Goal: Obtain resource: Download file/media

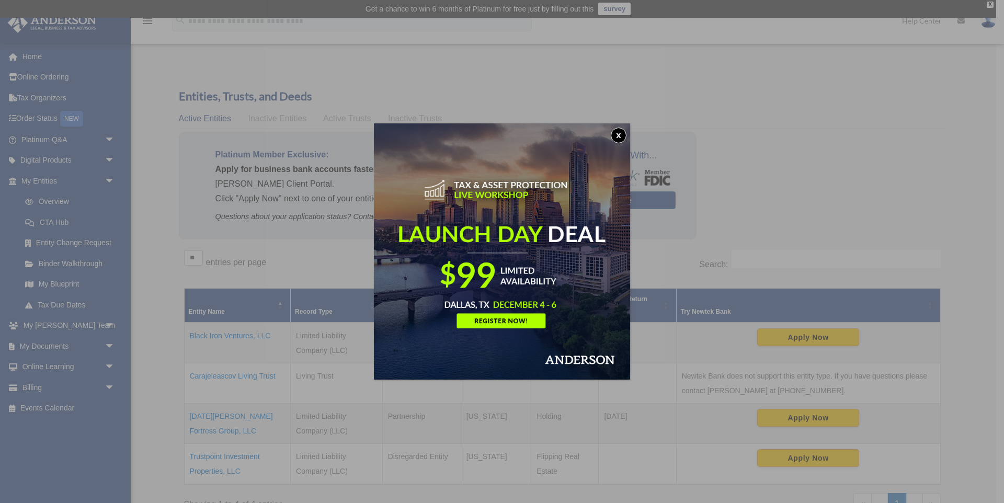
click at [622, 132] on button "x" at bounding box center [619, 136] width 16 height 16
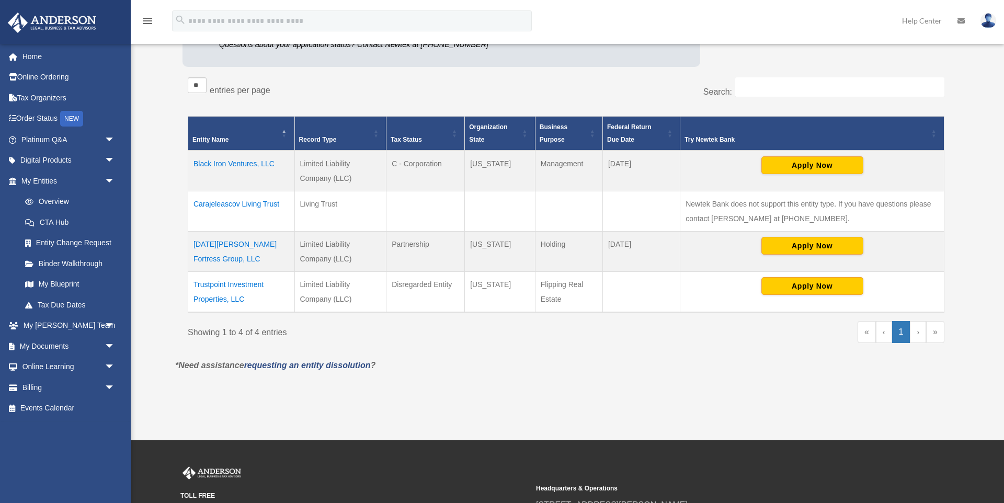
scroll to position [179, 0]
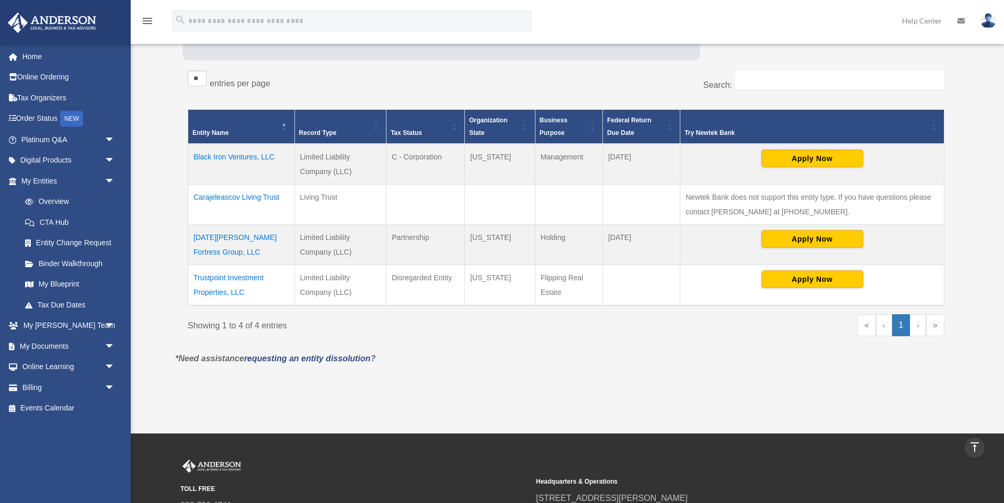
click at [233, 278] on td "Trustpoint Investment Properties, LLC" at bounding box center [241, 285] width 107 height 41
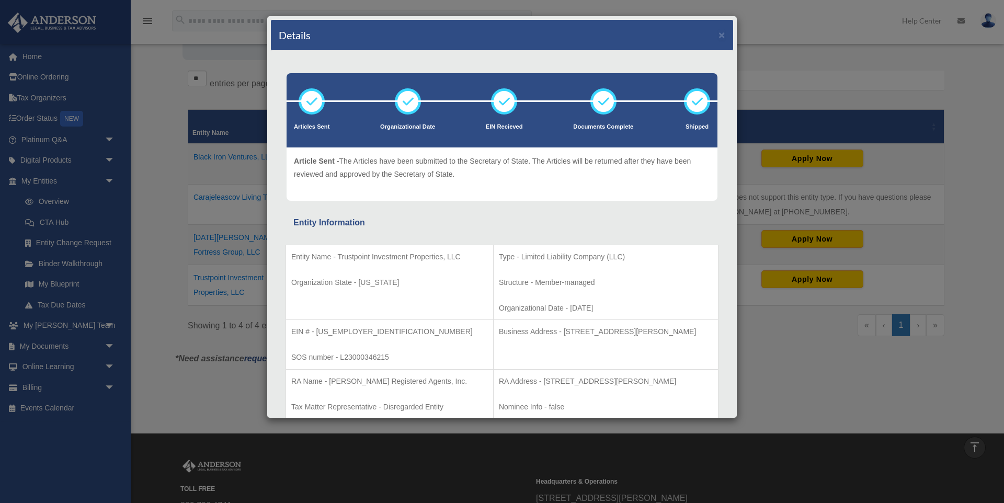
drag, startPoint x: 706, startPoint y: 331, endPoint x: 477, endPoint y: 332, distance: 229.1
click at [493, 332] on td "Business Address - 3225 McLeod Dr, Suite 100, Las Vegas, NV 89121" at bounding box center [605, 345] width 225 height 50
copy p "Business Address - 3225 McLeod Dr, Suite 100, Las Vegas, NV 89121"
click at [723, 34] on button "×" at bounding box center [722, 34] width 7 height 11
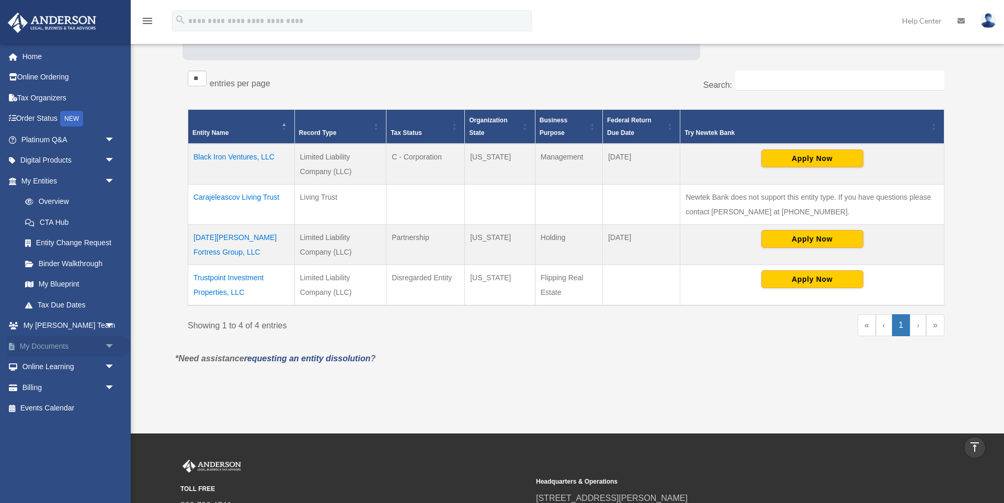
click at [49, 340] on link "My Documents arrow_drop_down" at bounding box center [68, 346] width 123 height 21
click at [110, 343] on span "arrow_drop_down" at bounding box center [115, 346] width 21 height 21
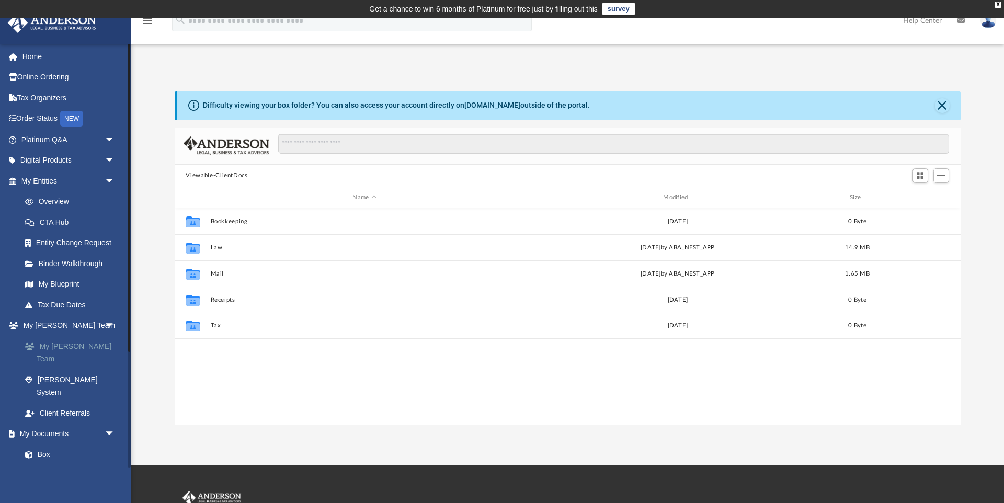
scroll to position [238, 786]
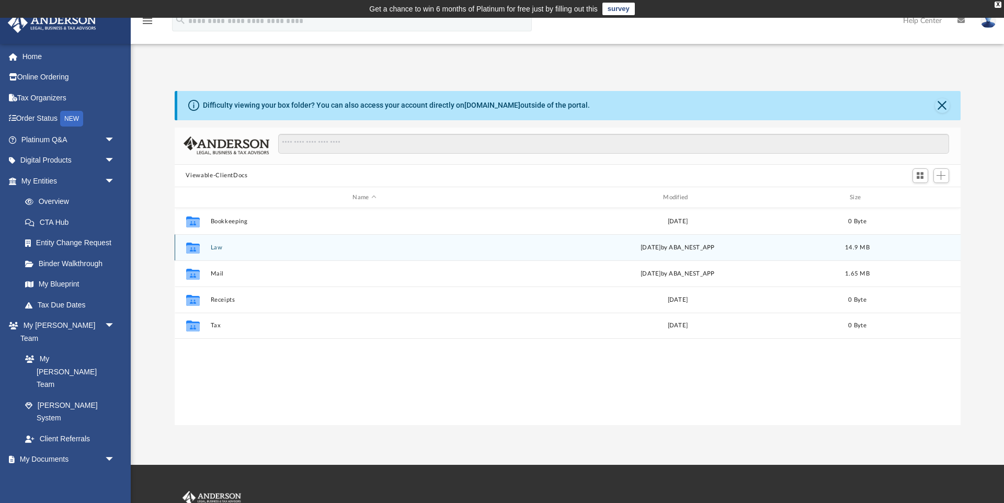
click at [195, 246] on icon "grid" at bounding box center [193, 249] width 14 height 8
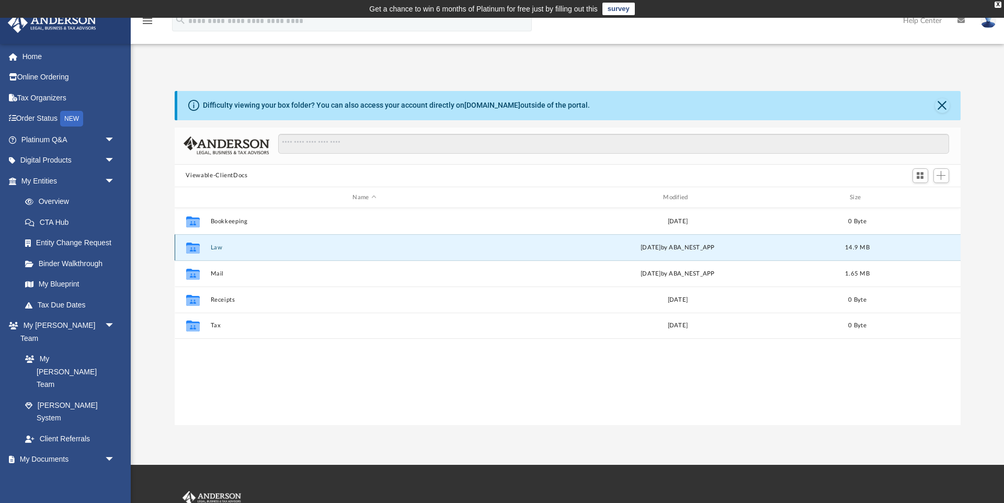
click at [216, 247] on button "Law" at bounding box center [364, 247] width 309 height 7
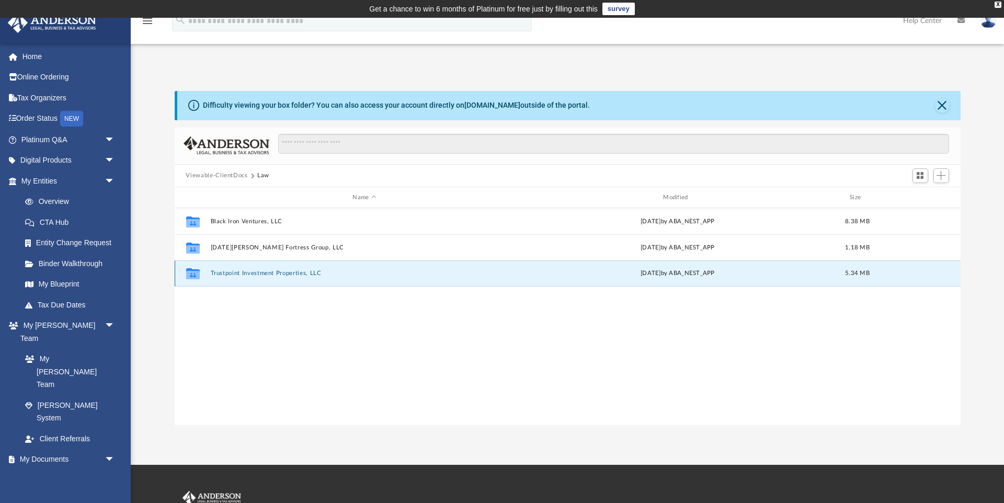
click at [238, 274] on button "Trustpoint Investment Properties, LLC" at bounding box center [364, 273] width 309 height 7
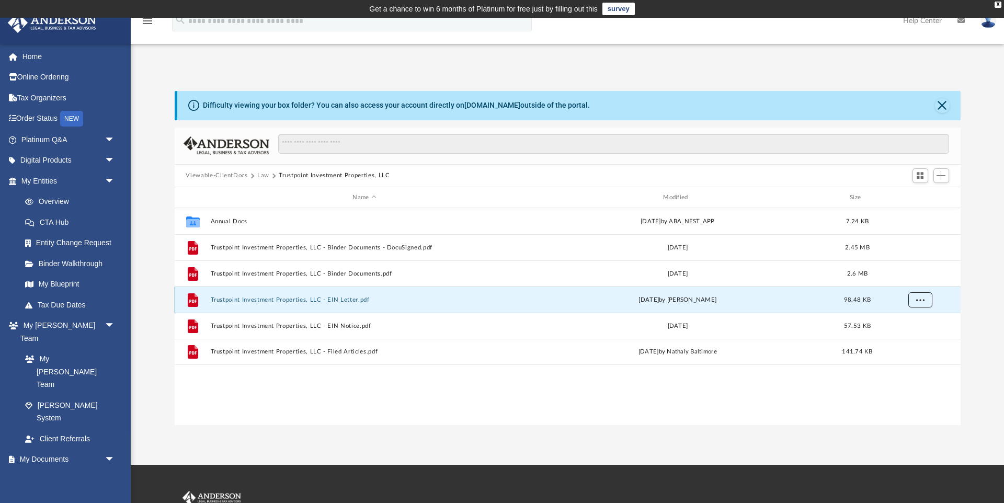
click at [924, 300] on span "More options" at bounding box center [920, 300] width 8 height 6
click at [909, 338] on li "Download" at bounding box center [911, 338] width 30 height 11
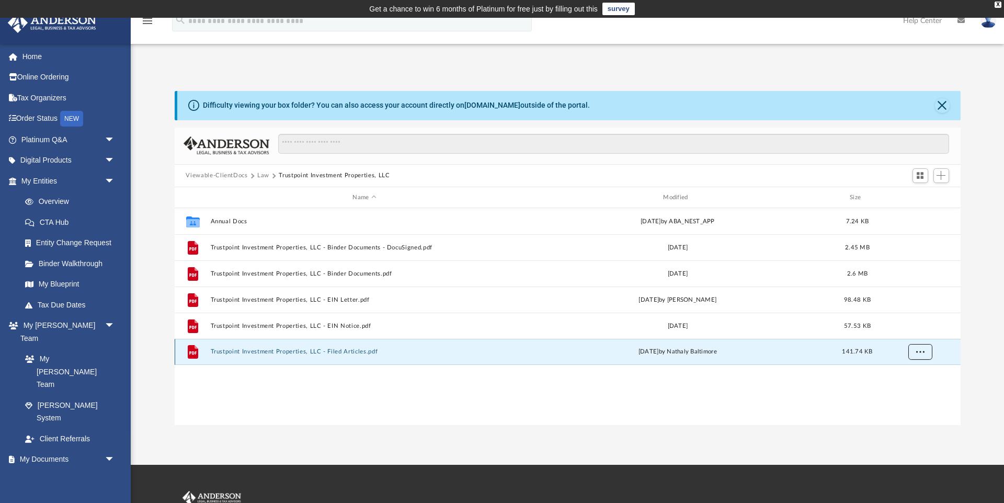
click at [918, 352] on span "More options" at bounding box center [920, 352] width 8 height 6
click at [911, 390] on li "Download" at bounding box center [911, 390] width 30 height 11
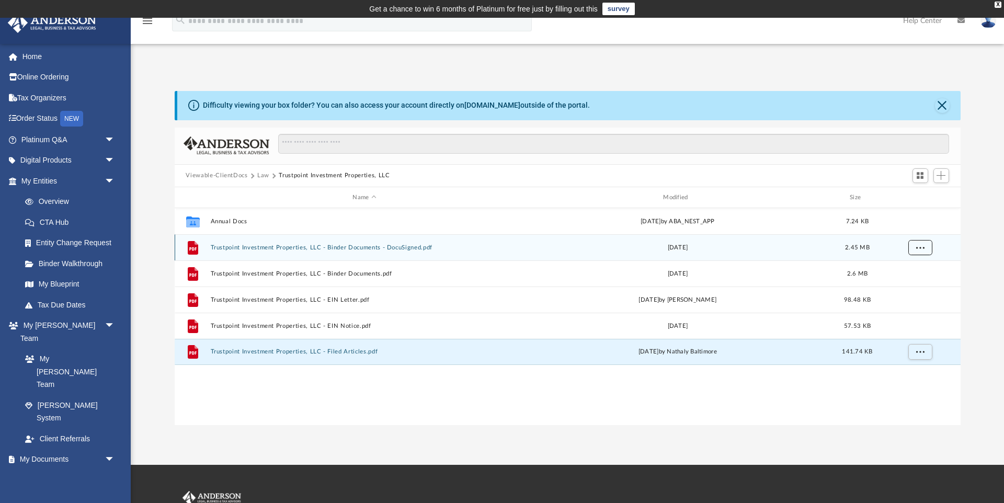
click at [923, 246] on span "More options" at bounding box center [920, 248] width 8 height 6
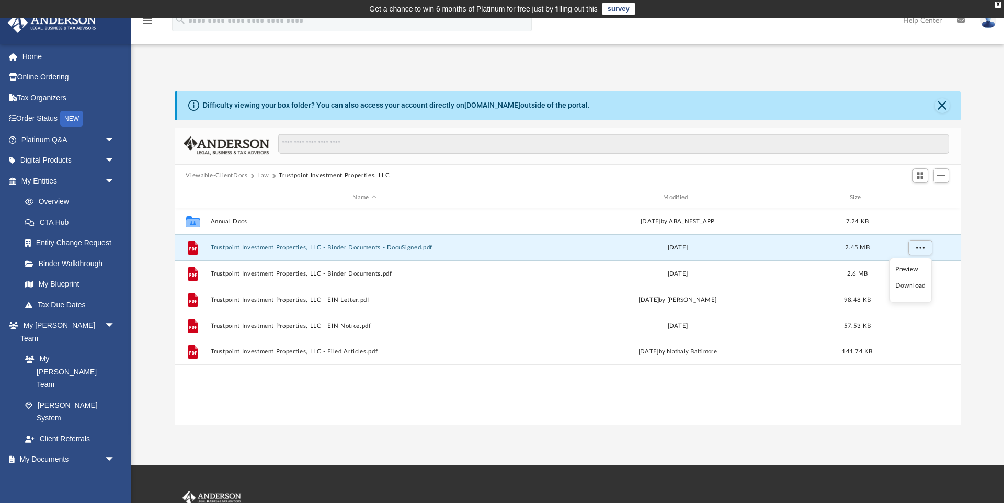
click at [902, 284] on li "Download" at bounding box center [911, 285] width 30 height 11
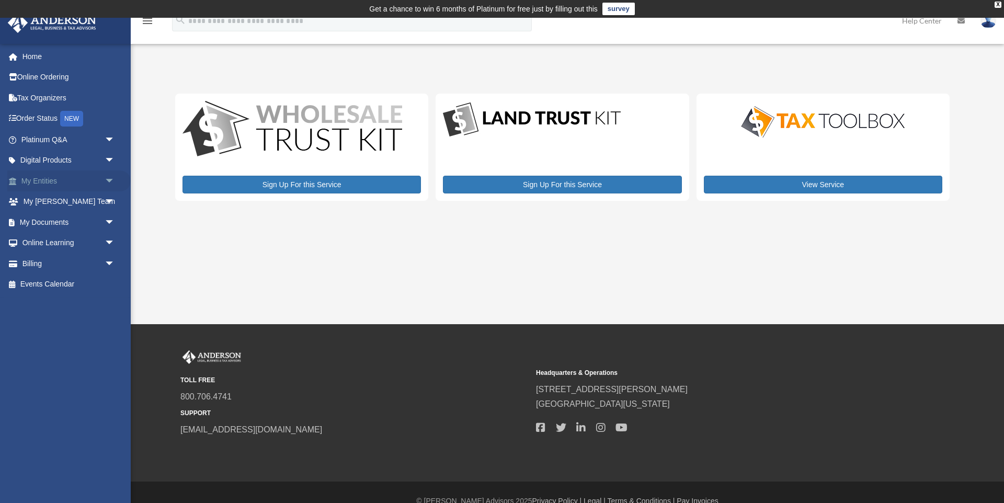
click at [105, 180] on span "arrow_drop_down" at bounding box center [115, 181] width 21 height 21
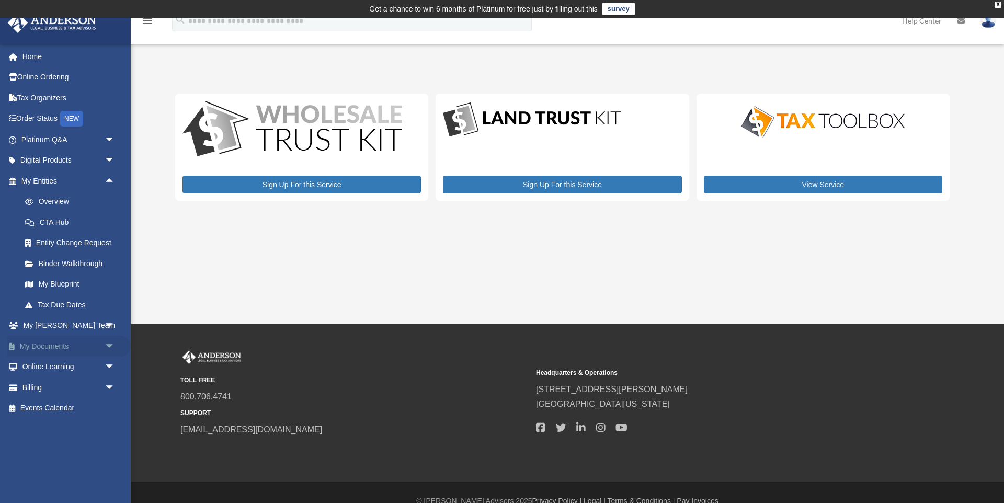
click at [109, 341] on span "arrow_drop_down" at bounding box center [115, 346] width 21 height 21
click at [41, 363] on link "Box" at bounding box center [73, 367] width 116 height 21
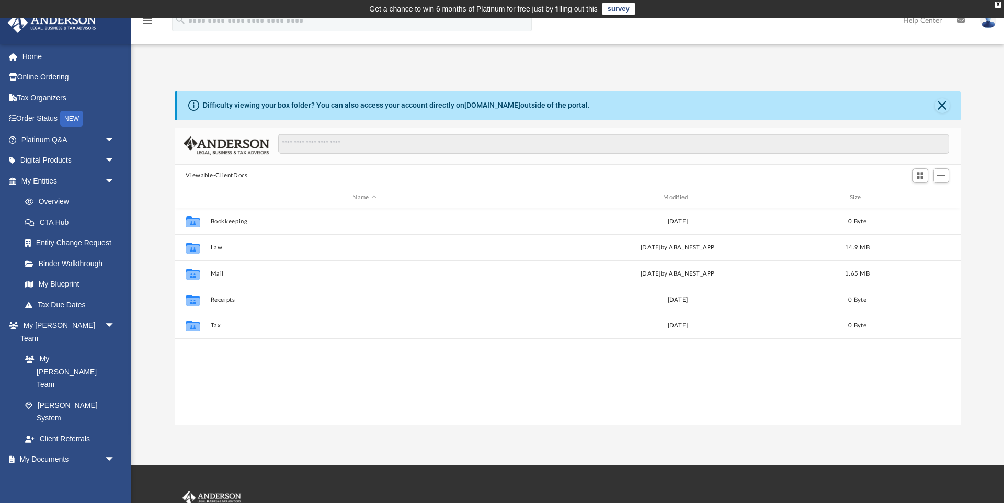
scroll to position [238, 786]
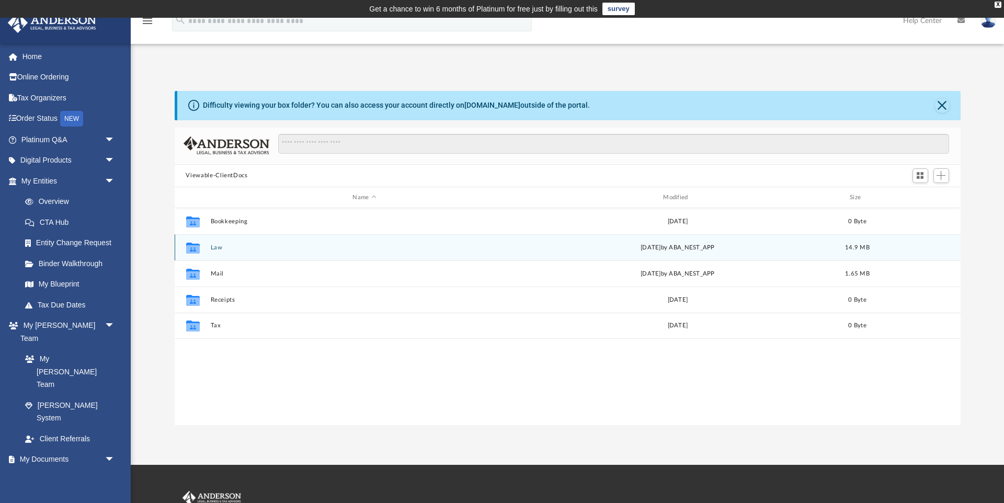
click at [216, 250] on button "Law" at bounding box center [364, 247] width 309 height 7
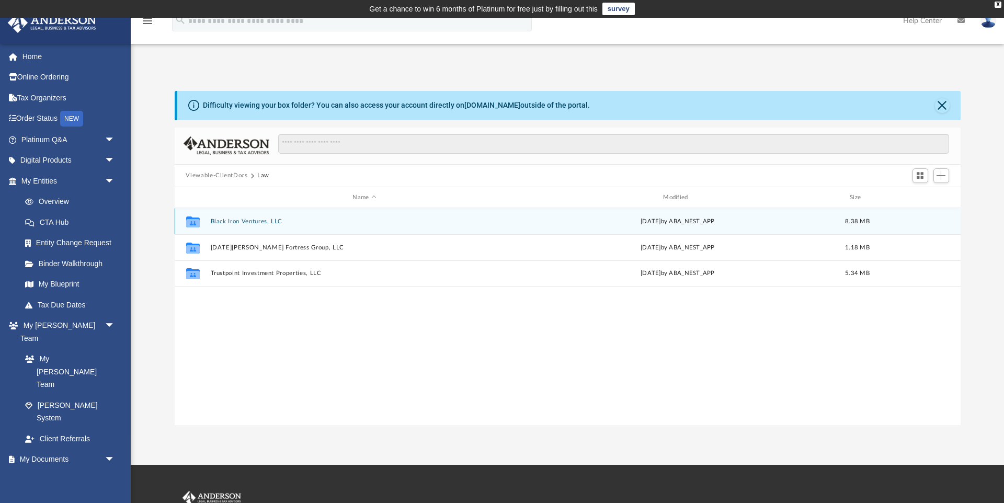
click at [229, 219] on button "Black Iron Ventures, LLC" at bounding box center [364, 221] width 309 height 7
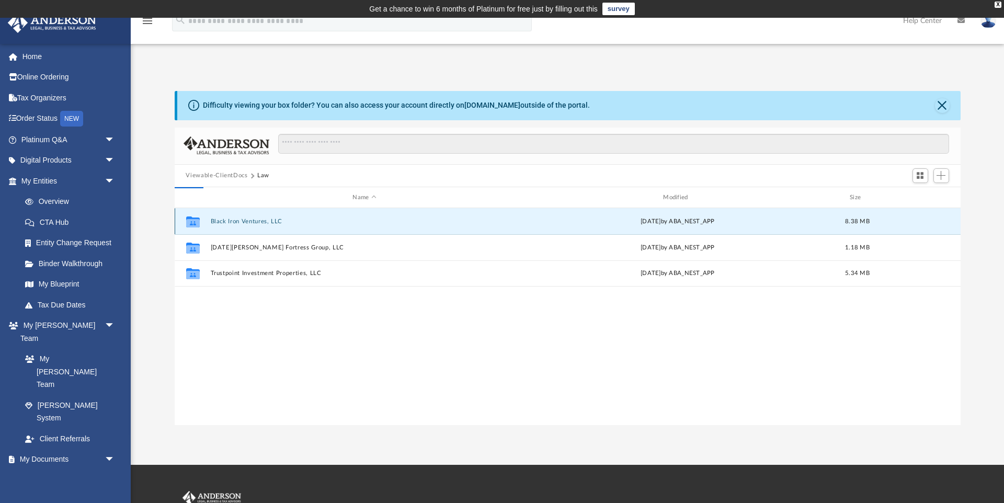
click at [229, 219] on button "Black Iron Ventures, LLC" at bounding box center [364, 221] width 309 height 7
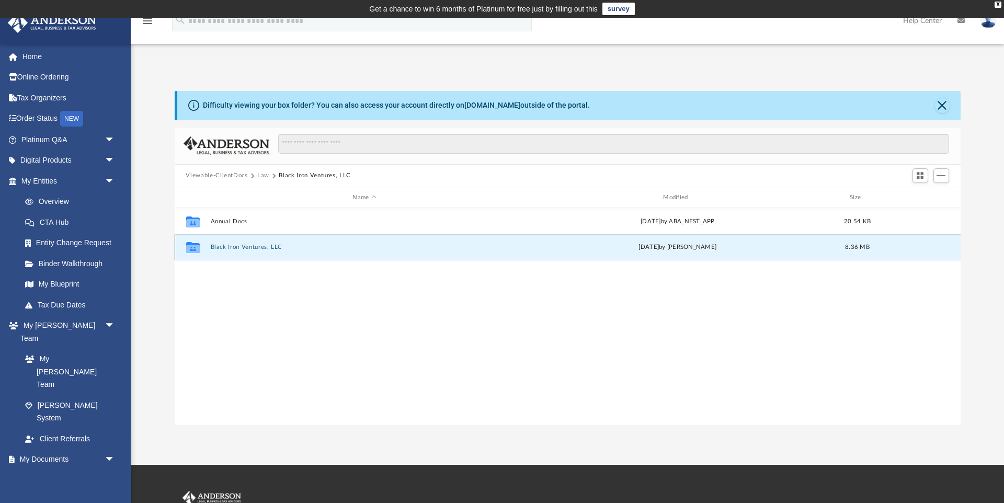
click at [222, 246] on button "Black Iron Ventures, LLC" at bounding box center [364, 247] width 309 height 7
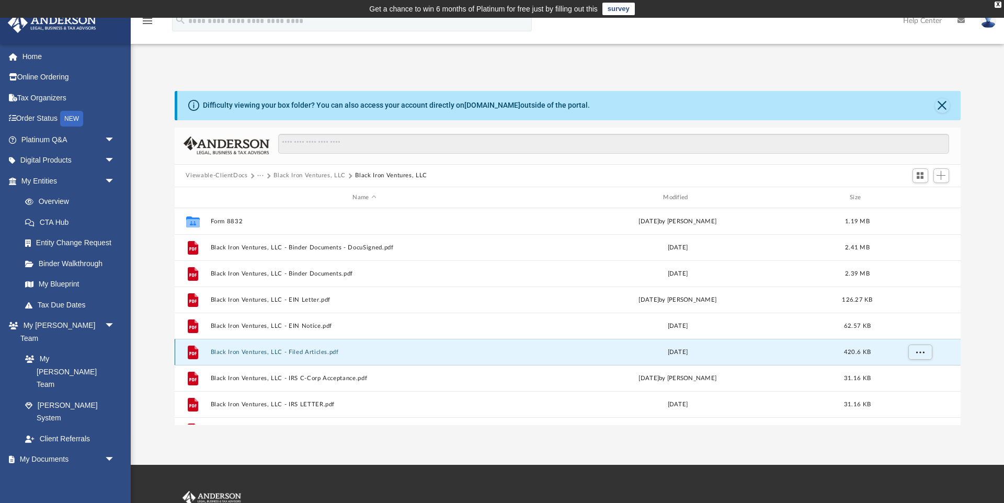
click at [265, 349] on button "Black Iron Ventures, LLC - Filed Articles.pdf" at bounding box center [364, 352] width 309 height 7
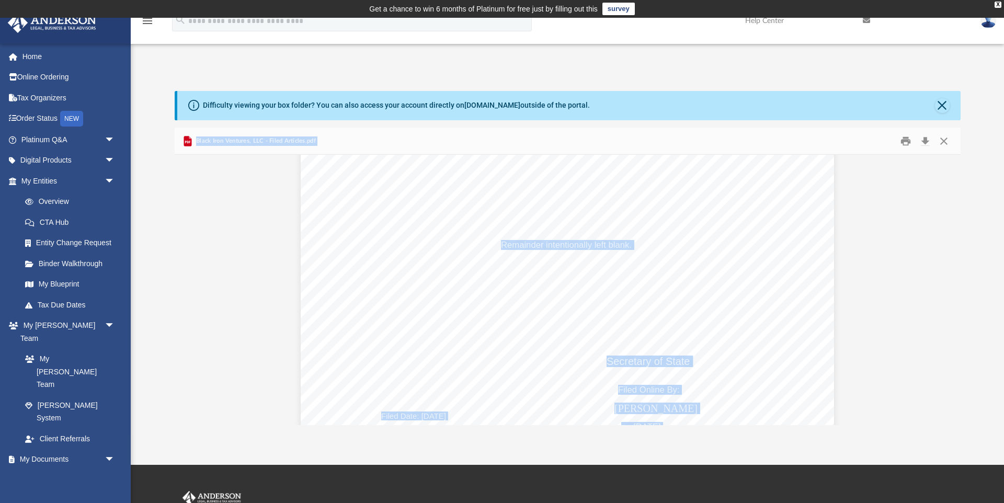
scroll to position [2429, 0]
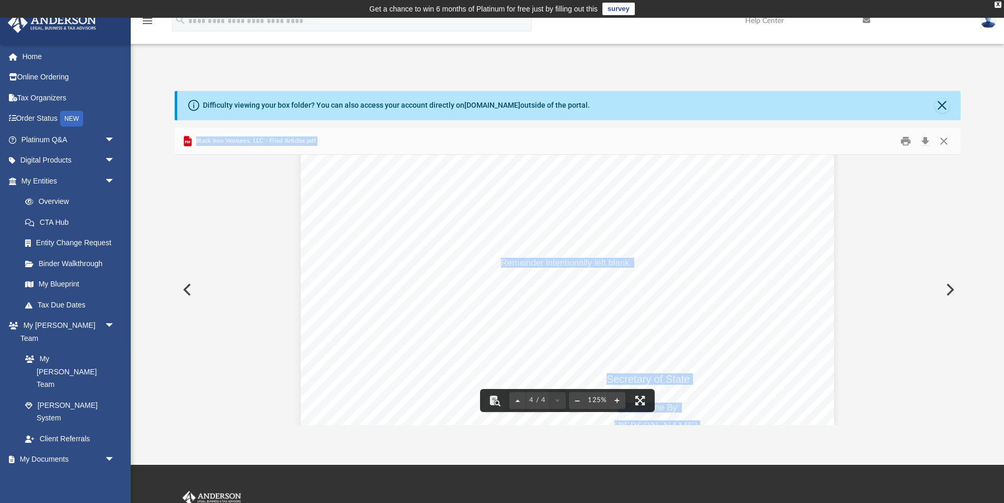
click at [951, 290] on button "Preview" at bounding box center [949, 289] width 23 height 29
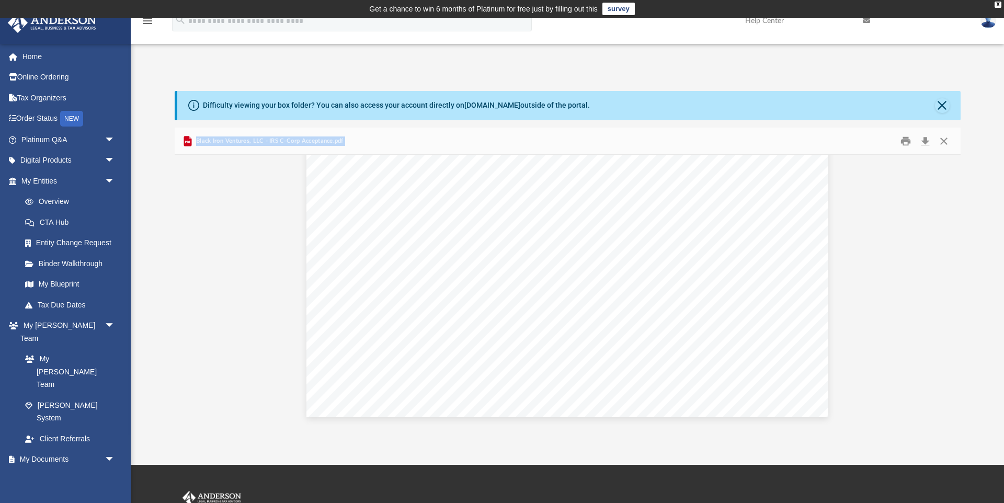
scroll to position [0, 0]
click at [951, 289] on button "Preview" at bounding box center [949, 289] width 23 height 29
click at [948, 289] on button "Preview" at bounding box center [949, 289] width 23 height 29
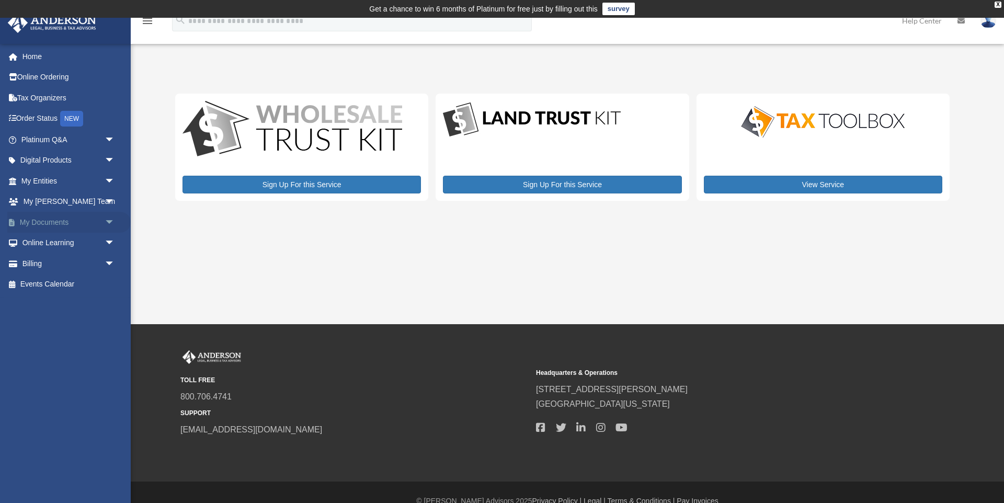
click at [106, 219] on span "arrow_drop_down" at bounding box center [115, 222] width 21 height 21
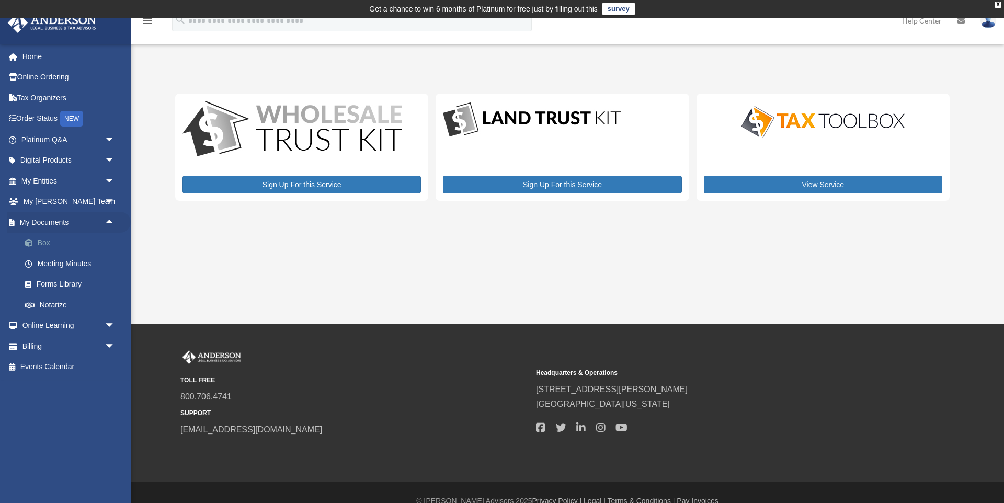
click at [47, 244] on link "Box" at bounding box center [73, 243] width 116 height 21
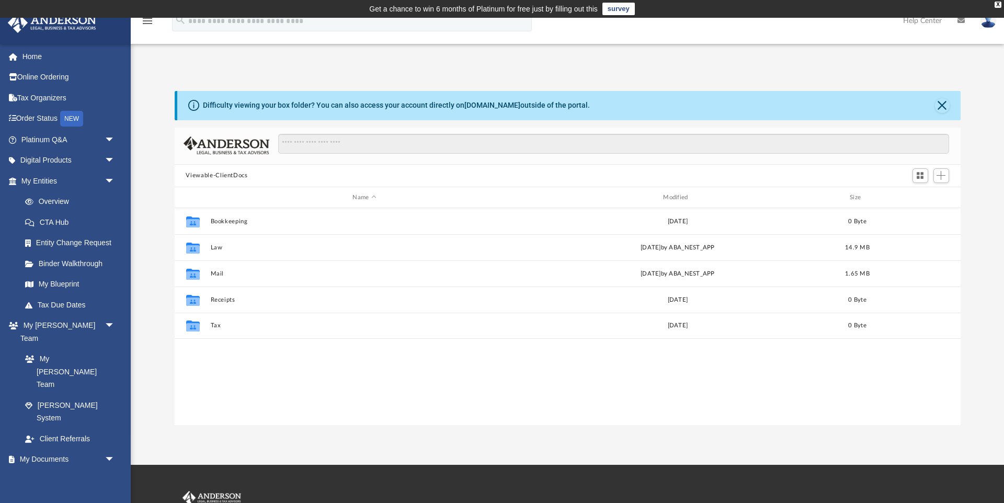
scroll to position [238, 786]
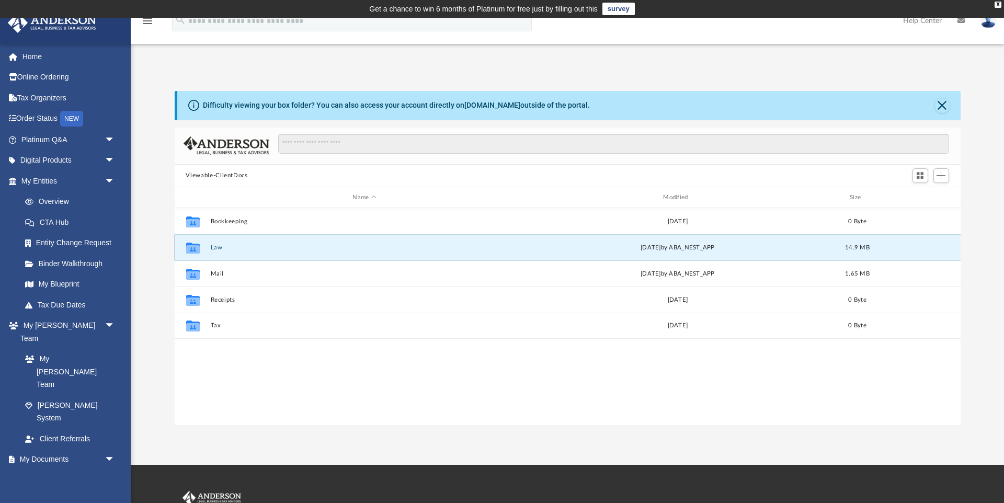
click at [217, 248] on button "Law" at bounding box center [364, 247] width 309 height 7
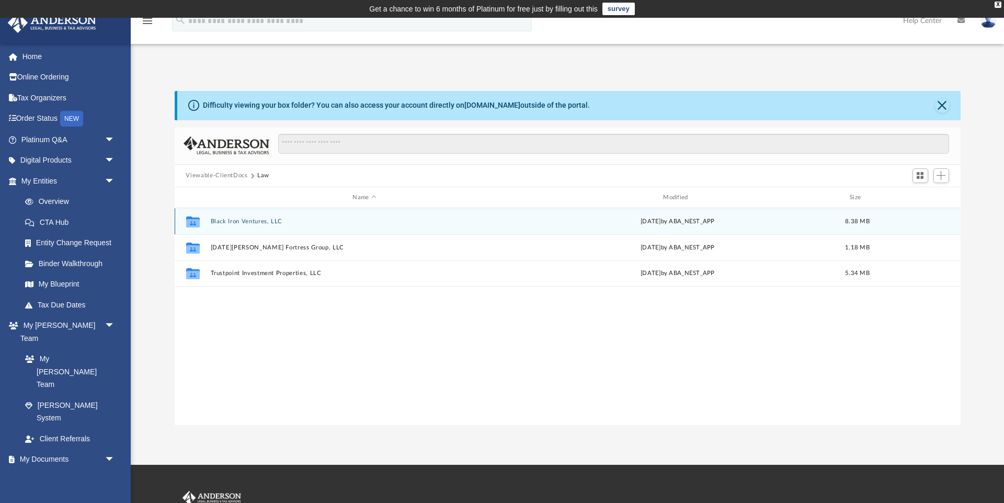
click at [245, 220] on button "Black Iron Ventures, LLC" at bounding box center [364, 221] width 309 height 7
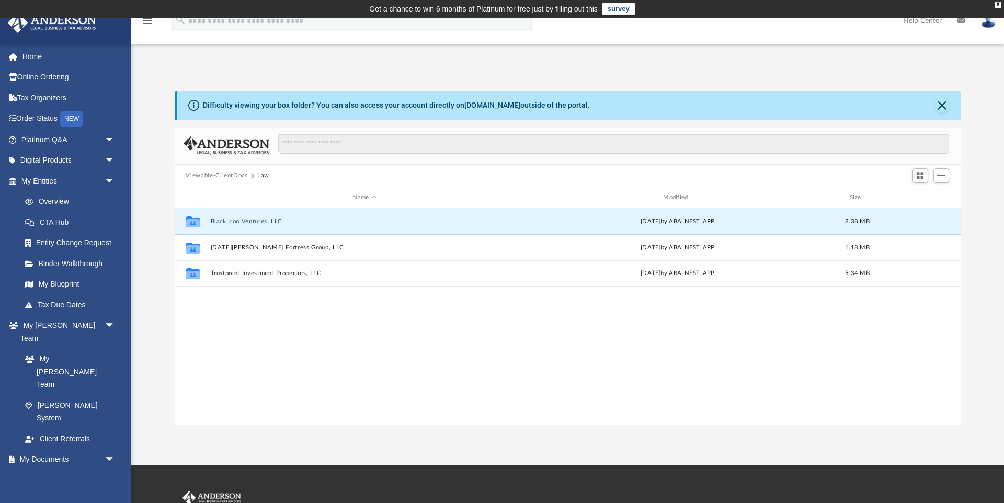
click at [245, 220] on button "Black Iron Ventures, LLC" at bounding box center [364, 221] width 309 height 7
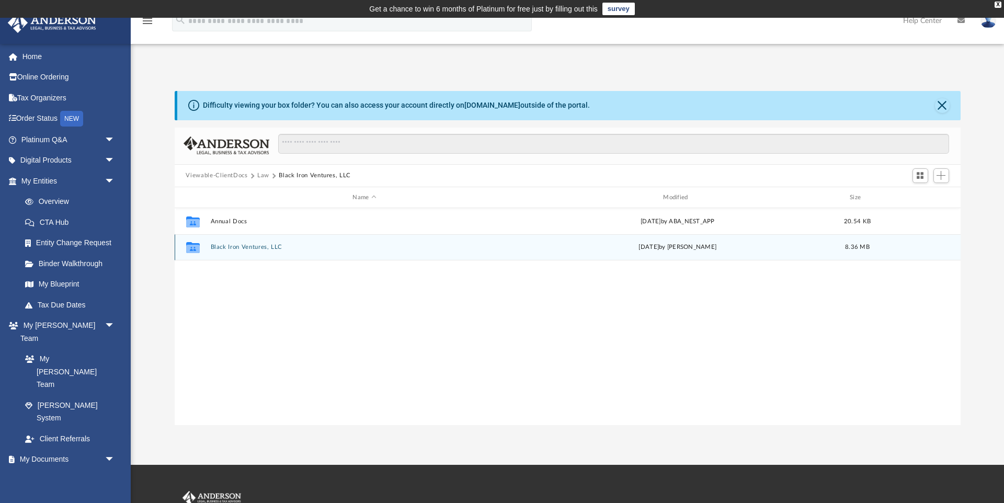
click at [234, 249] on button "Black Iron Ventures, LLC" at bounding box center [364, 247] width 309 height 7
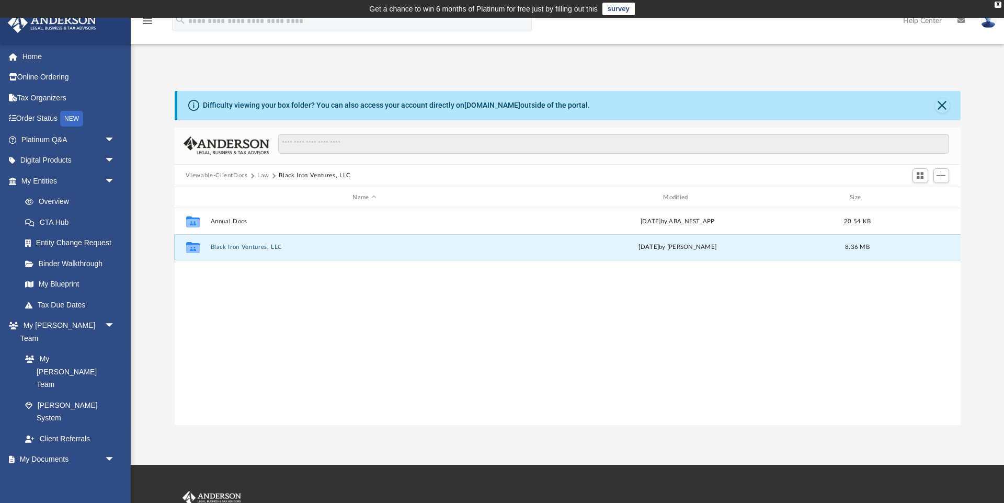
click at [234, 249] on button "Black Iron Ventures, LLC" at bounding box center [364, 247] width 309 height 7
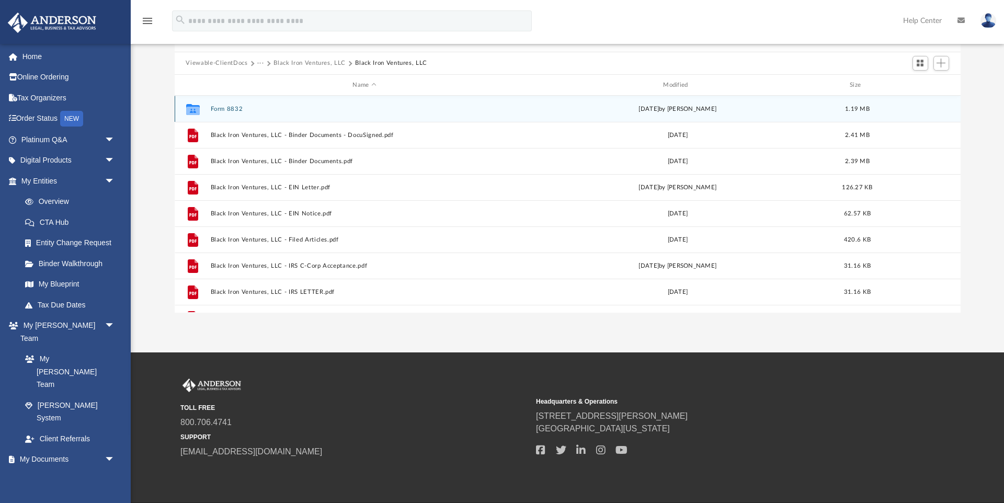
scroll to position [122, 0]
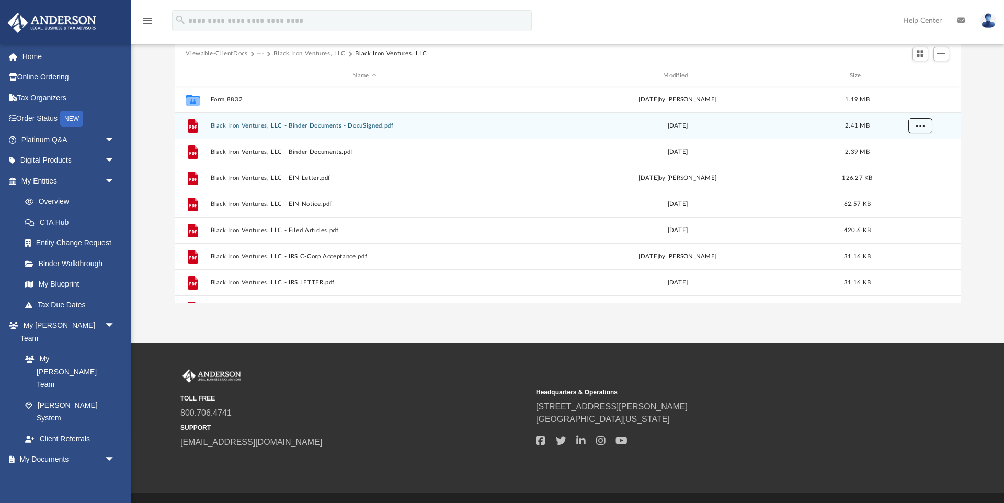
click at [922, 123] on span "More options" at bounding box center [920, 126] width 8 height 6
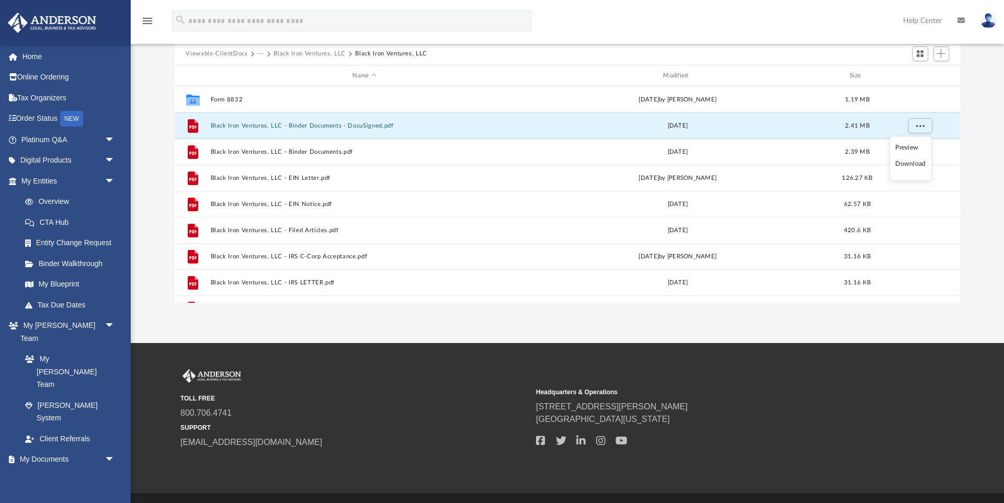
click at [909, 163] on li "Download" at bounding box center [911, 164] width 30 height 11
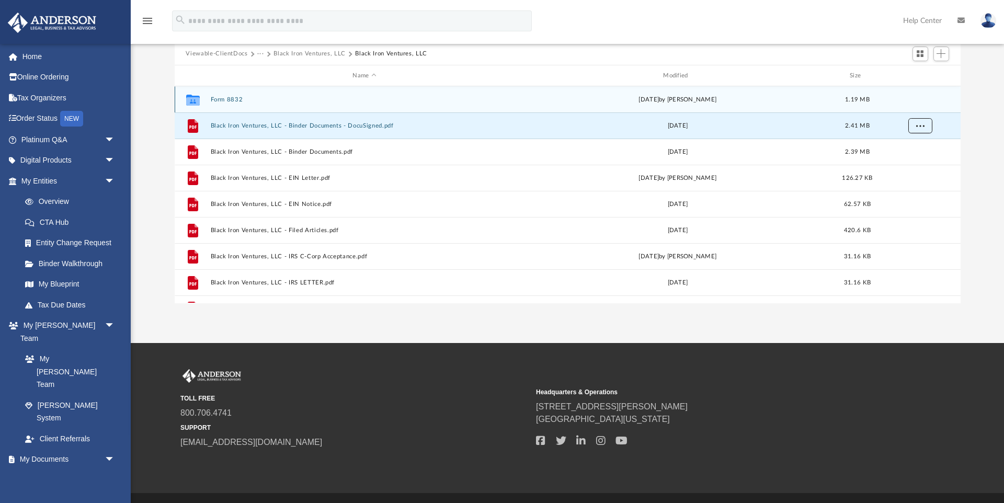
scroll to position [117, 0]
